Goal: Complete application form: Complete application form

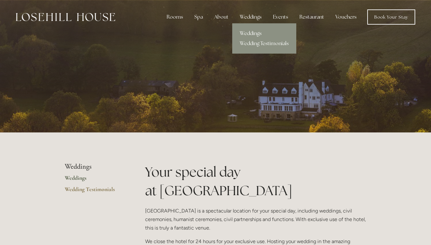
click at [251, 21] on div "Weddings" at bounding box center [251, 17] width 32 height 13
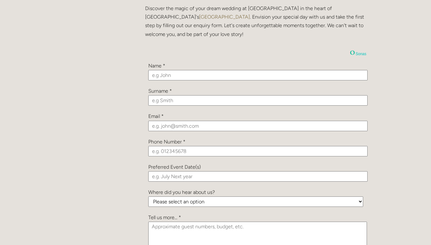
scroll to position [669, 0]
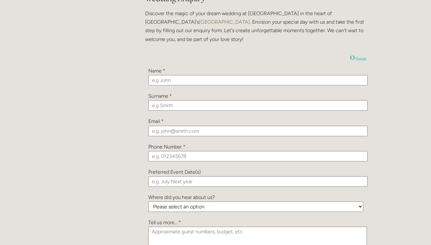
click at [171, 81] on input "text" at bounding box center [257, 80] width 219 height 10
type input "[PERSON_NAME]"
type input "[EMAIL_ADDRESS][DOMAIN_NAME]"
type input "07788551392"
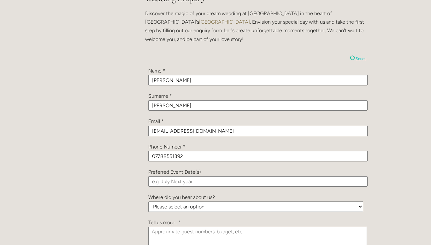
click at [210, 132] on input "[EMAIL_ADDRESS][DOMAIN_NAME]" at bounding box center [257, 131] width 219 height 10
type input "[EMAIL_ADDRESS][DOMAIN_NAME]"
click at [183, 183] on input "text" at bounding box center [257, 181] width 219 height 10
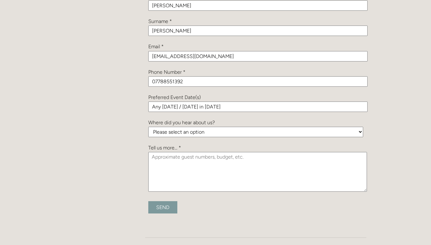
scroll to position [745, 0]
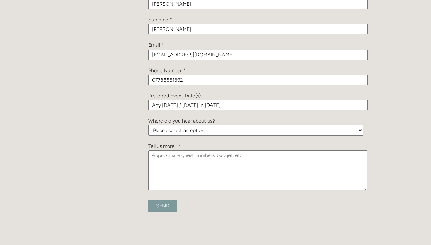
type input "Any [DATE] / [DATE] in [DATE]"
click at [160, 158] on textarea at bounding box center [257, 171] width 219 height 40
type textarea "£"
type textarea "70 guests"
click at [176, 204] on input "Send" at bounding box center [162, 206] width 29 height 12
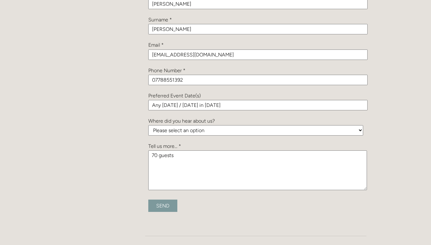
type input "Submitting..."
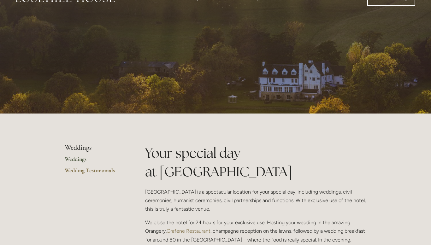
scroll to position [0, 0]
